Goal: Find specific page/section: Find specific page/section

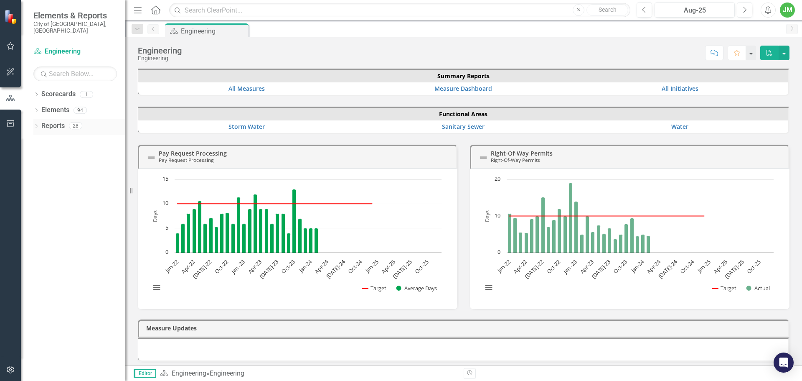
click at [39, 125] on icon "Dropdown" at bounding box center [36, 127] width 6 height 5
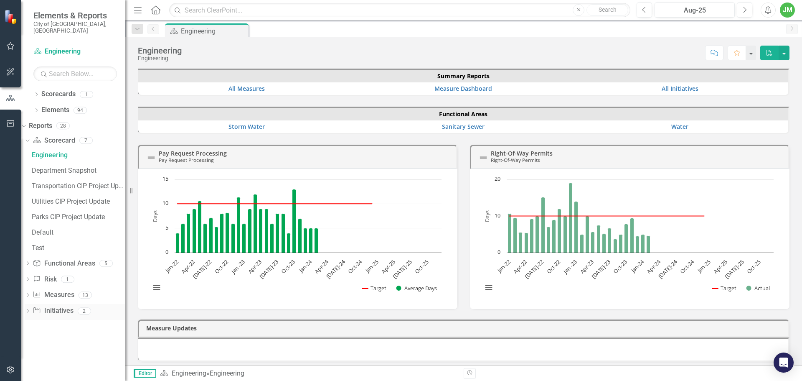
click at [29, 309] on icon at bounding box center [28, 311] width 2 height 4
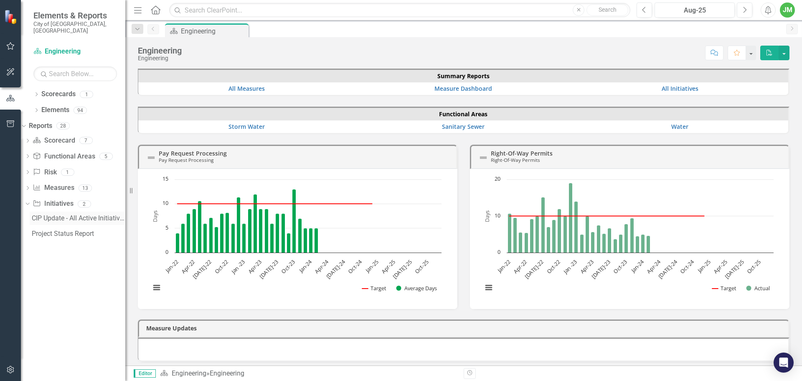
click at [76, 214] on div "CIP Update - All Active Initiatives" at bounding box center [79, 218] width 94 height 8
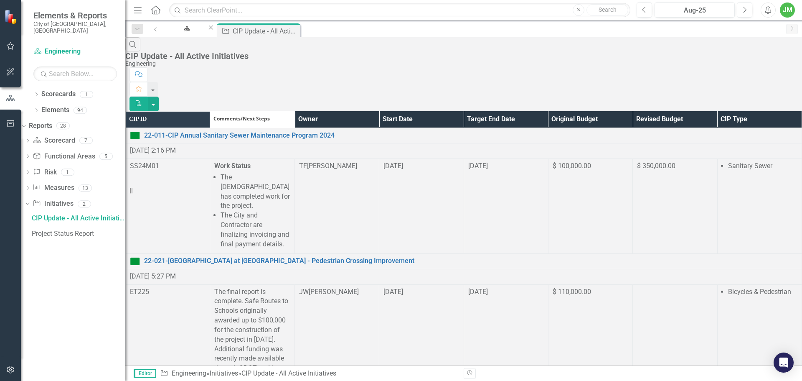
click at [379, 111] on th "Owner" at bounding box center [337, 119] width 84 height 16
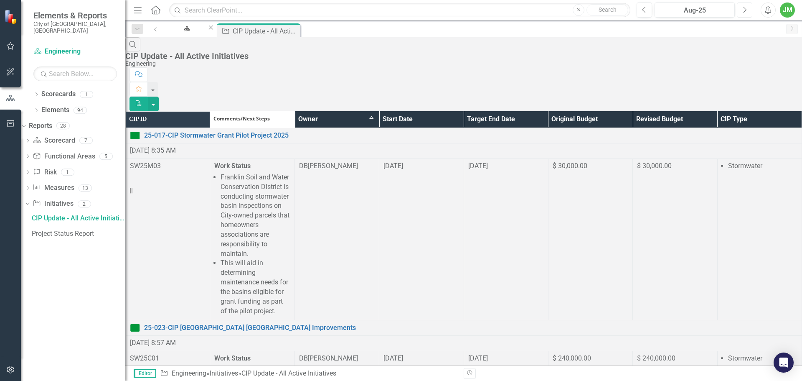
click at [751, 10] on button "Next" at bounding box center [744, 10] width 15 height 15
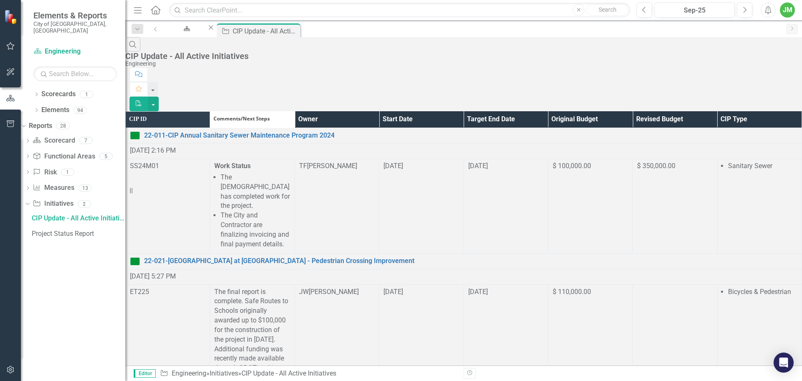
click at [379, 111] on th "Owner" at bounding box center [337, 119] width 84 height 16
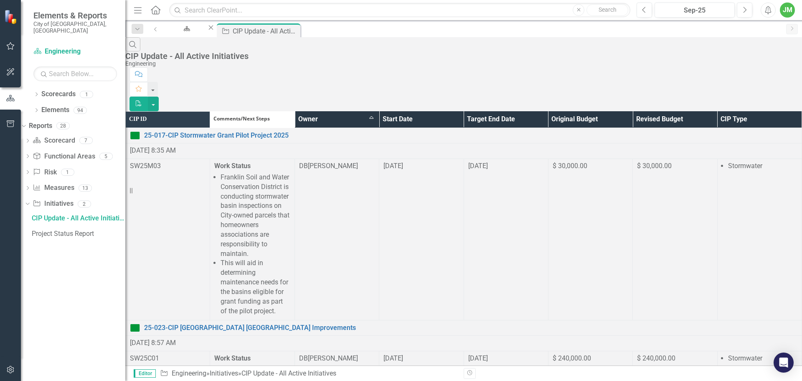
scroll to position [891, 0]
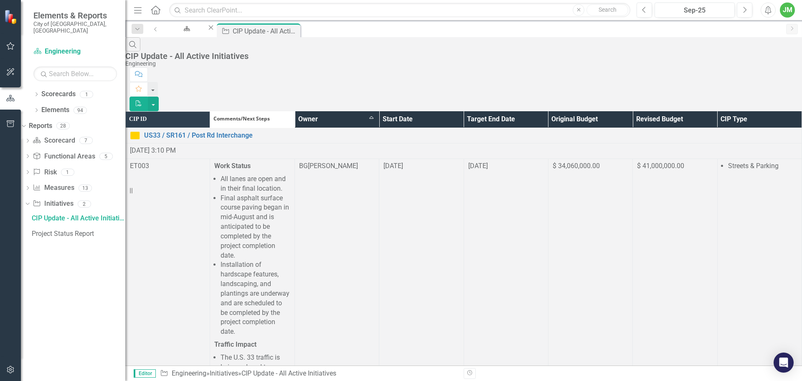
scroll to position [961, 0]
